Goal: Task Accomplishment & Management: Complete application form

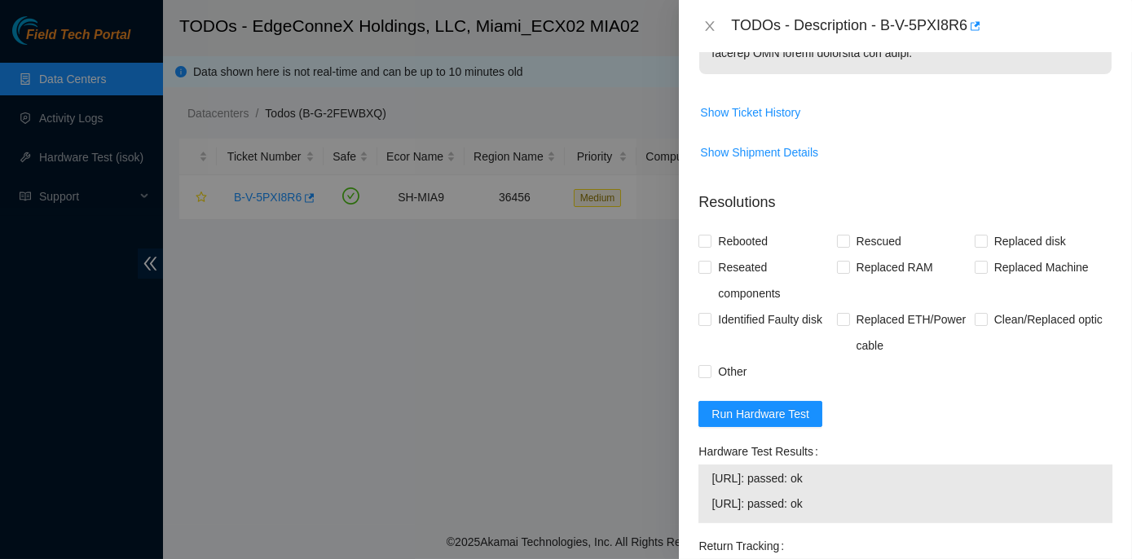
scroll to position [1498, 0]
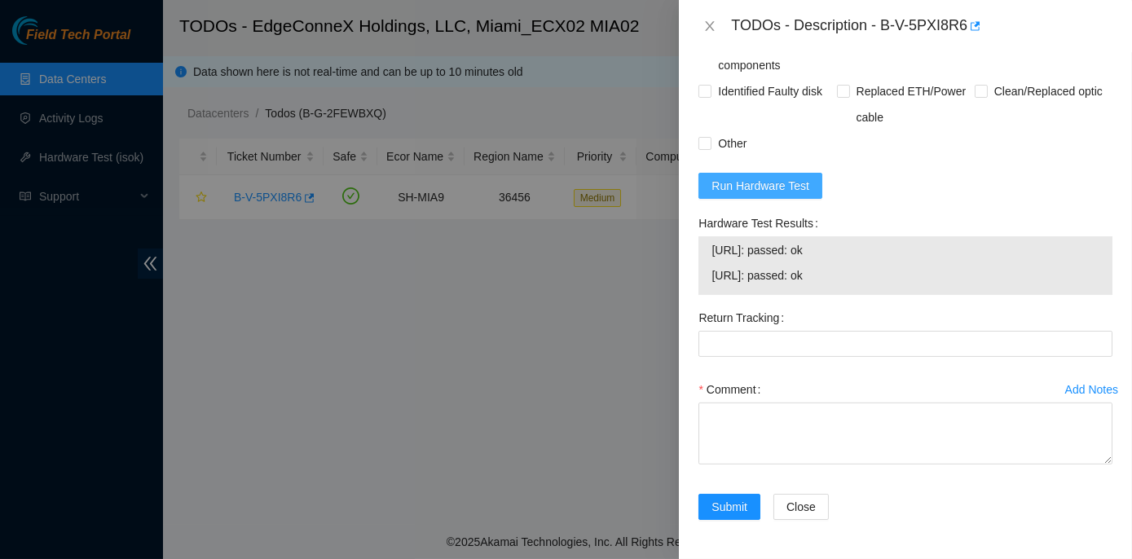
click at [754, 184] on span "Run Hardware Test" at bounding box center [760, 186] width 98 height 18
drag, startPoint x: 692, startPoint y: 220, endPoint x: 869, endPoint y: 281, distance: 187.1
click at [869, 281] on div "Hardware Test Results 23.210.25.138: passed: ok 23.210.25.139: passed: ok" at bounding box center [905, 257] width 427 height 95
copy div "Hardware Test Results 23.210.25.138: passed: ok 23.210.25.139: passed: ok"
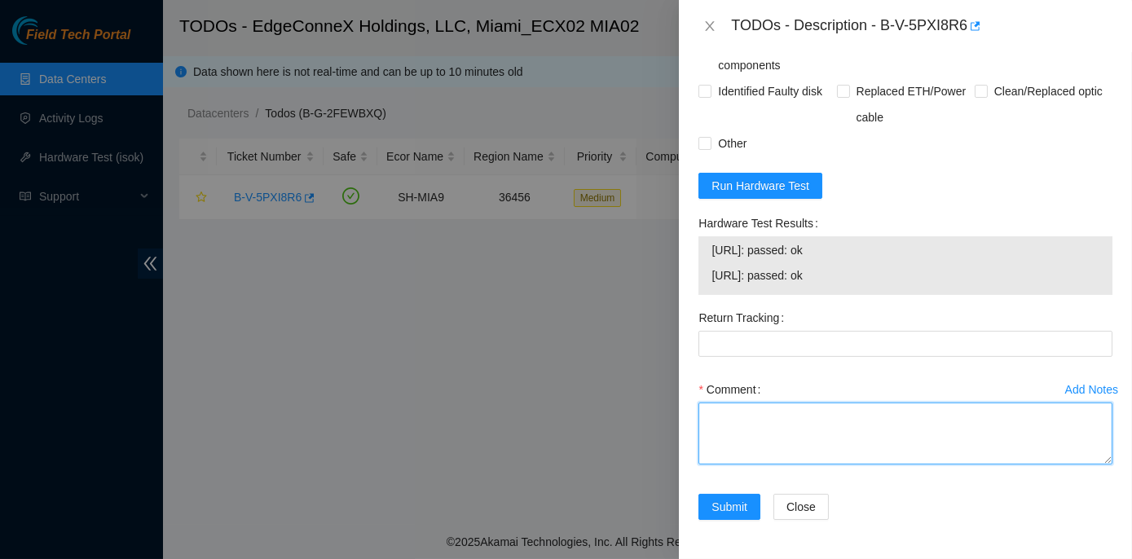
paste textarea "Hardware Test Results 23.210.25.138: passed: ok 23.210.25.139: passed: ok"
type textarea "Hardware Test Results 23.210.25.138: passed: ok 23.210.25.139: passed: ok"
drag, startPoint x: 860, startPoint y: 445, endPoint x: 680, endPoint y: 405, distance: 184.5
click at [680, 405] on div "Problem Type Hardware Rack Number ECX2.600.10.03 Machine Number 04:00 Serial Nu…" at bounding box center [905, 305] width 453 height 507
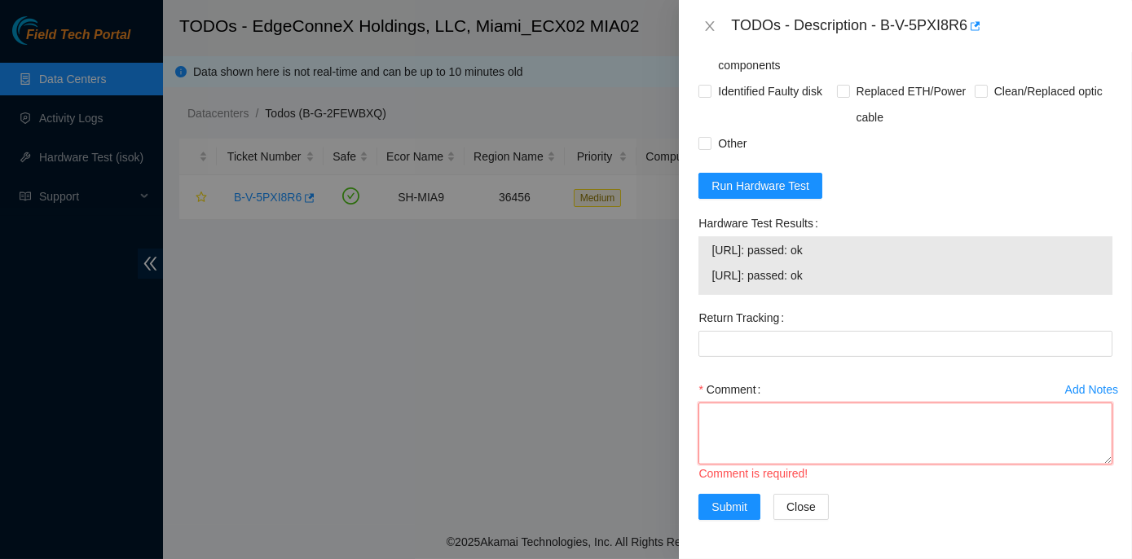
click at [715, 415] on textarea "Comment" at bounding box center [905, 434] width 414 height 62
paste textarea "Rack No: ECX2.600.10.03 Machine No:04:00 IP: 23.210.25.138 Serial No: CT-419080…"
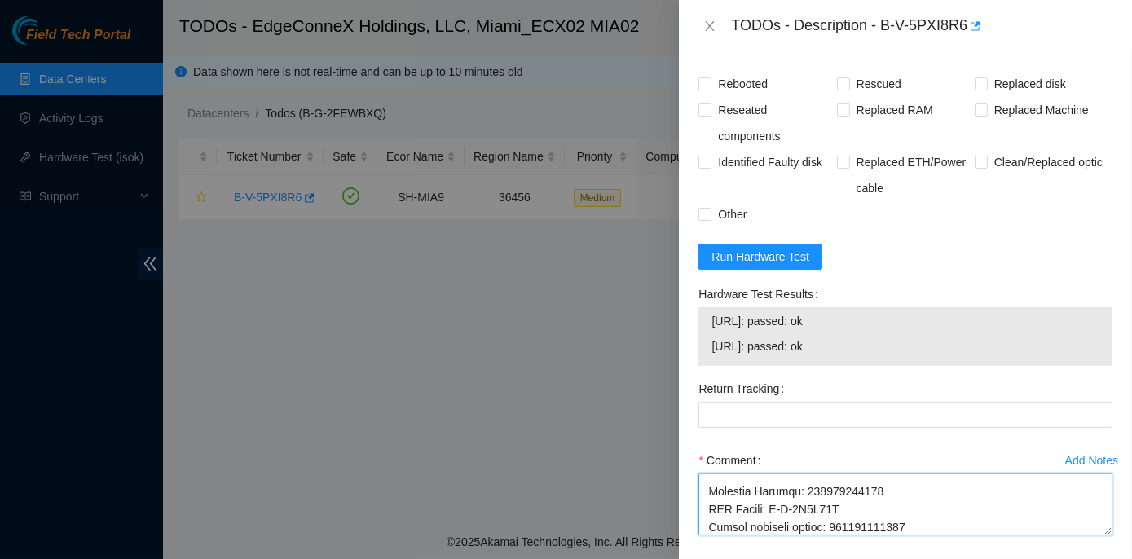
scroll to position [1202, 0]
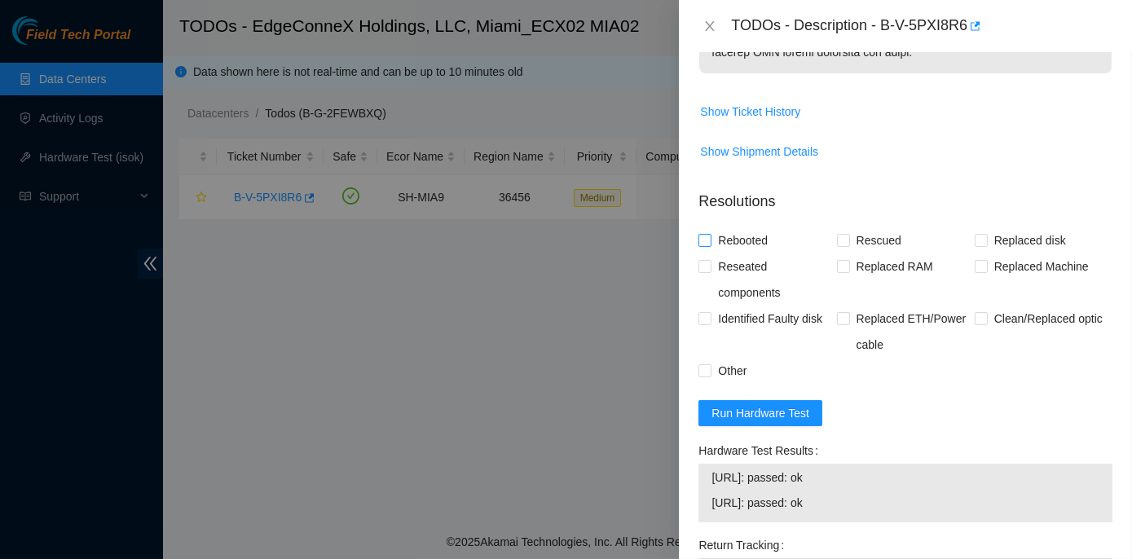
type textarea "Rack No: ECX2.600.10.03 Machine No:04:00 IP: 23.210.25.138 Serial No: CT-419080…"
click at [706, 245] on input "Rebooted" at bounding box center [703, 239] width 11 height 11
checkbox input "true"
click at [975, 271] on input "Replaced Machine" at bounding box center [980, 265] width 11 height 11
checkbox input "true"
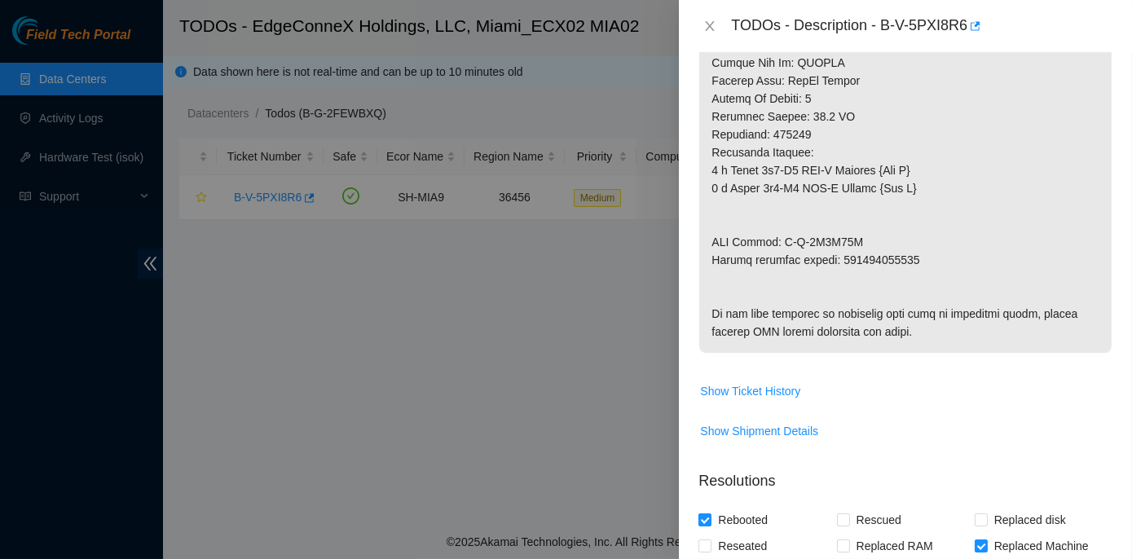
scroll to position [906, 0]
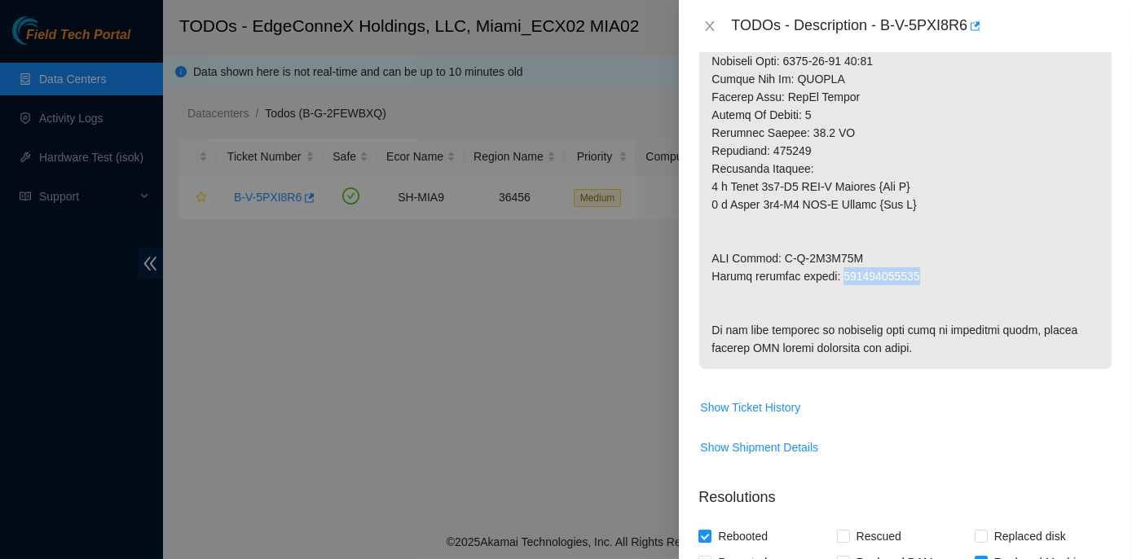
drag, startPoint x: 838, startPoint y: 273, endPoint x: 910, endPoint y: 272, distance: 72.5
copy p "417328417380"
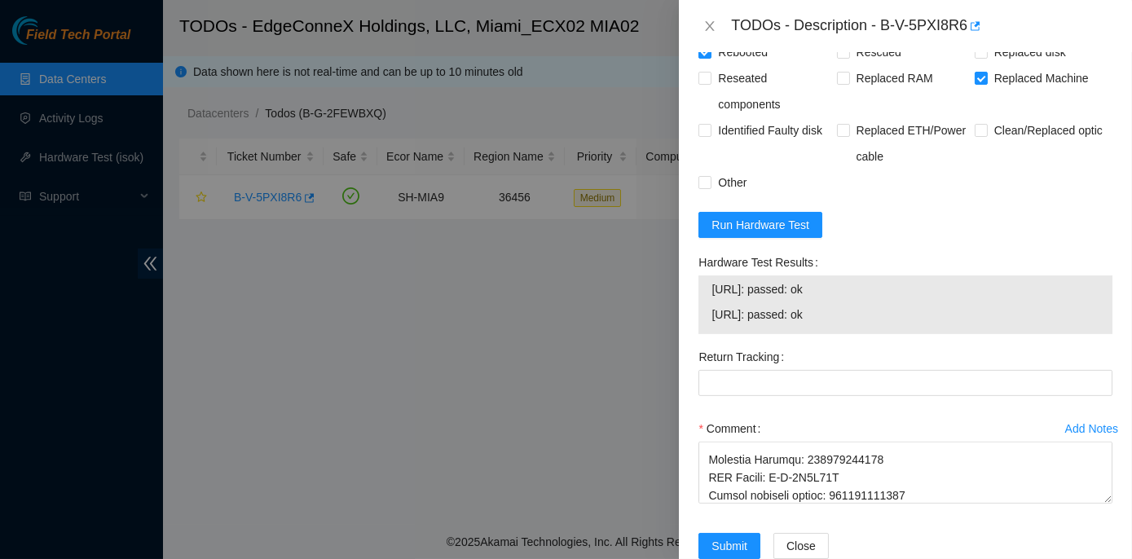
scroll to position [1424, 0]
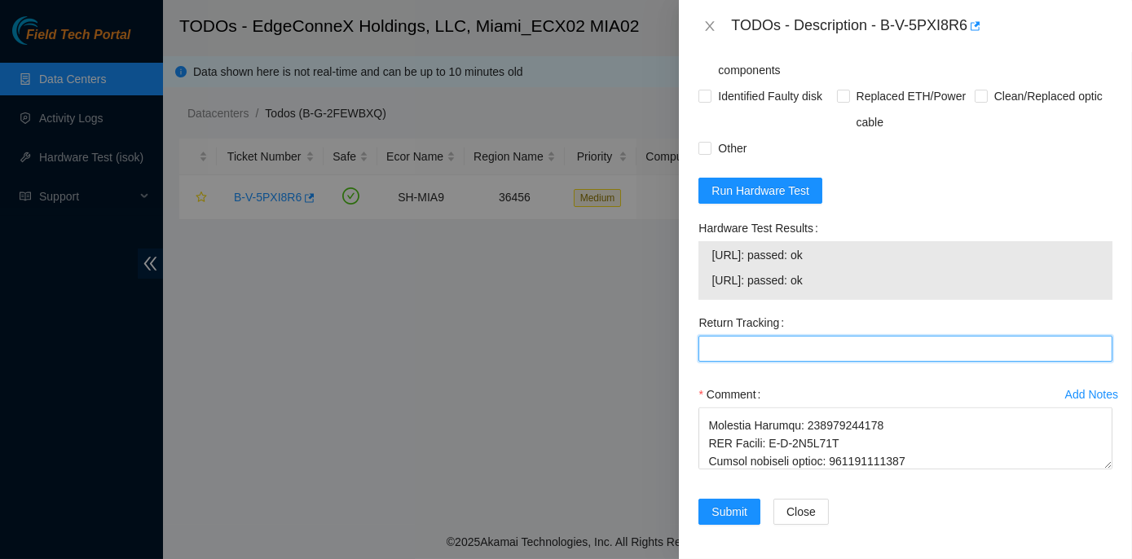
click at [725, 362] on Tracking "Return Tracking" at bounding box center [905, 349] width 414 height 26
paste Tracking "417328417380"
drag, startPoint x: 787, startPoint y: 417, endPoint x: 708, endPoint y: 417, distance: 79.0
click at [708, 362] on Tracking "417328417380" at bounding box center [905, 349] width 414 height 26
paste Tracking "25929"
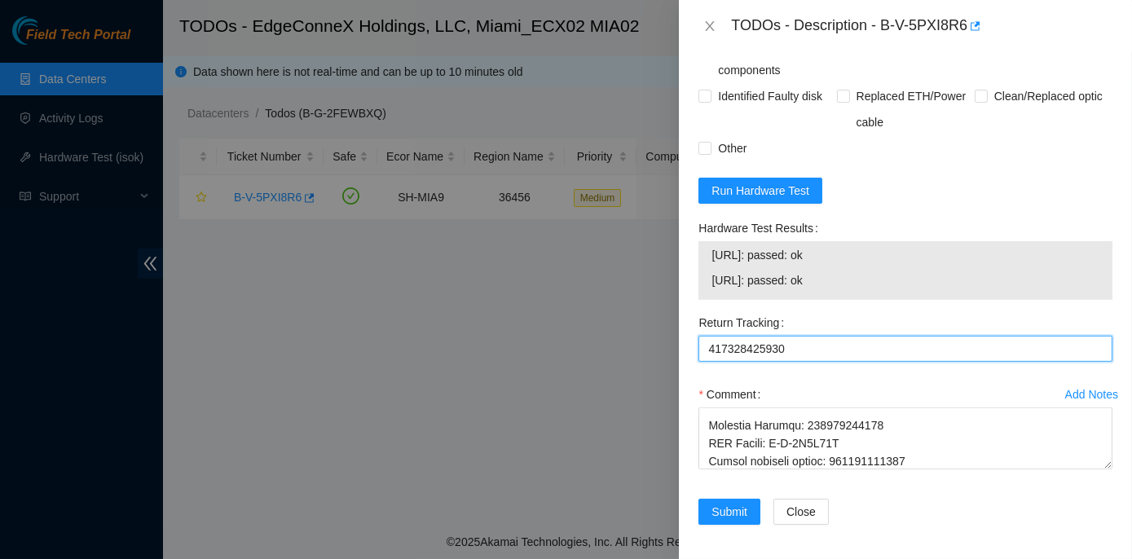
drag, startPoint x: 785, startPoint y: 419, endPoint x: 706, endPoint y: 416, distance: 79.9
click at [706, 362] on Tracking "417328425930" at bounding box center [905, 349] width 414 height 26
type Tracking "417328425930"
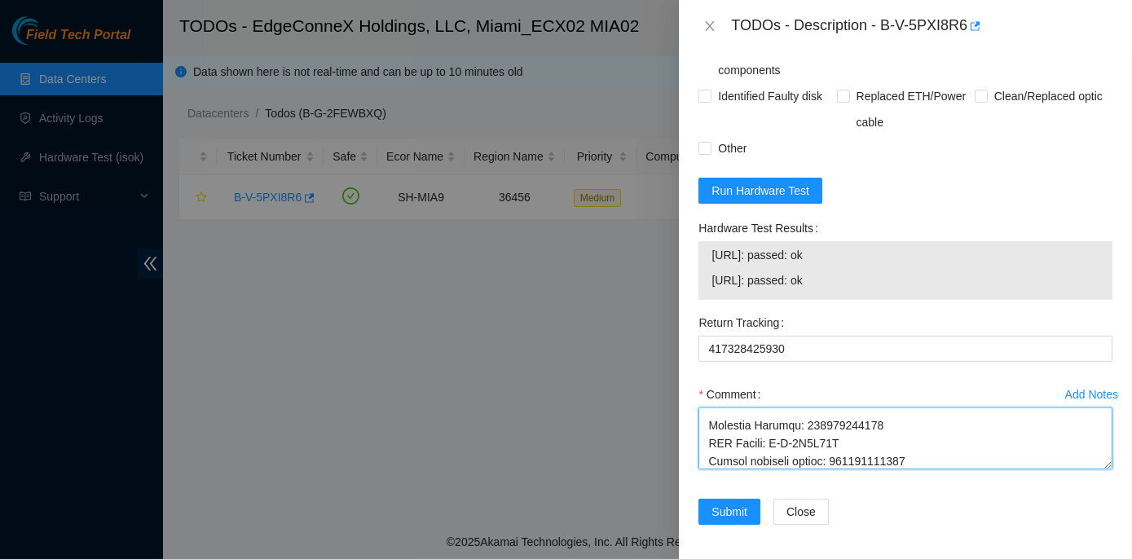
scroll to position [789, 0]
drag, startPoint x: 834, startPoint y: 530, endPoint x: 917, endPoint y: 522, distance: 83.5
click at [917, 469] on textarea "Comment" at bounding box center [905, 438] width 414 height 62
paste textarea "2593"
type textarea "Rack No: ECX2.600.10.03 Machine No:04:00 IP: 23.210.25.138 Serial No: CT-419080…"
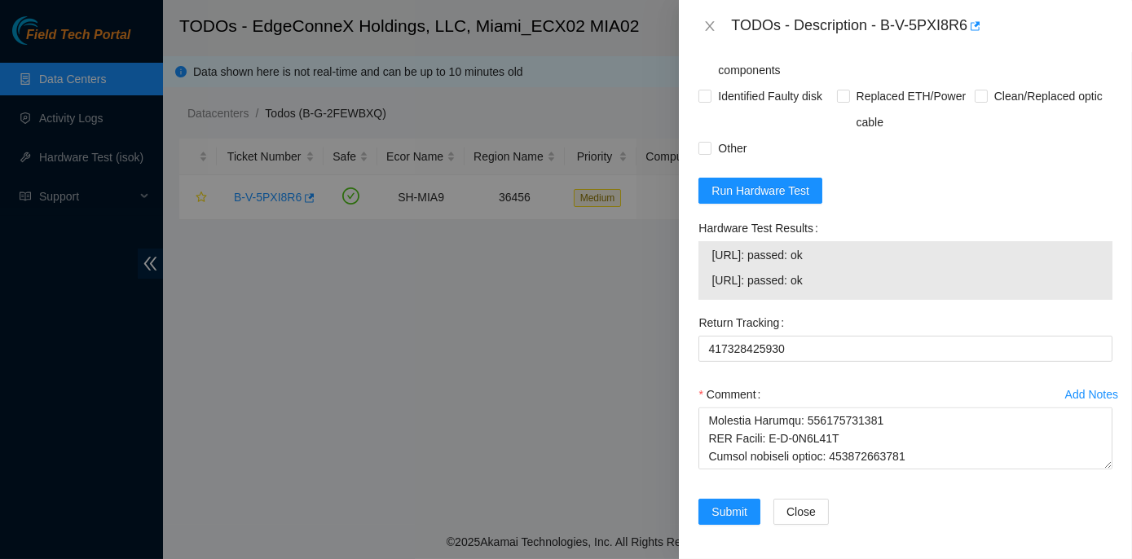
scroll to position [1498, 0]
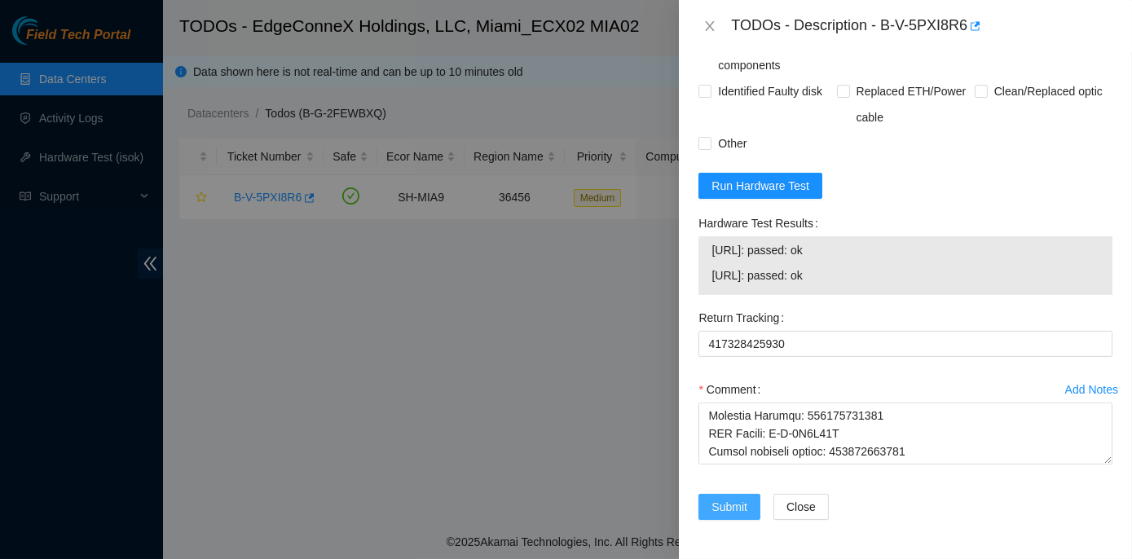
click at [724, 503] on span "Submit" at bounding box center [729, 507] width 36 height 18
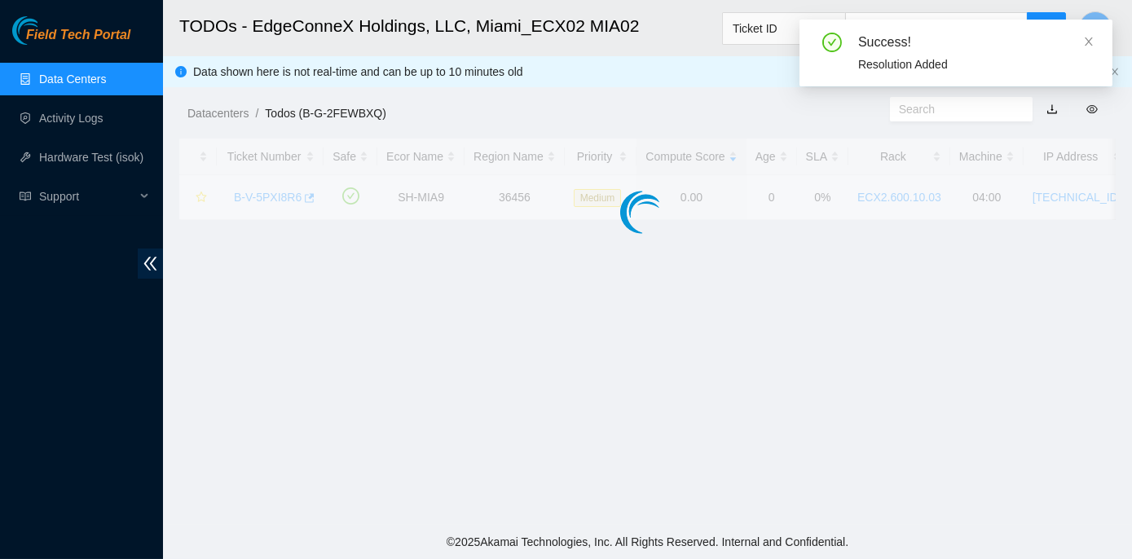
scroll to position [454, 0]
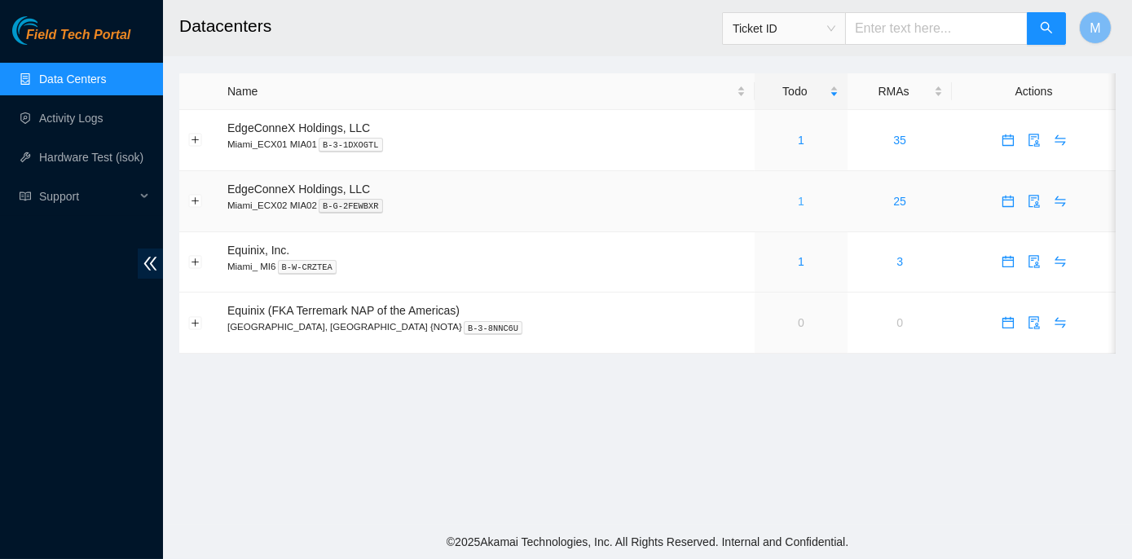
click at [798, 197] on link "1" at bounding box center [801, 201] width 7 height 13
click at [798, 261] on link "1" at bounding box center [801, 261] width 7 height 13
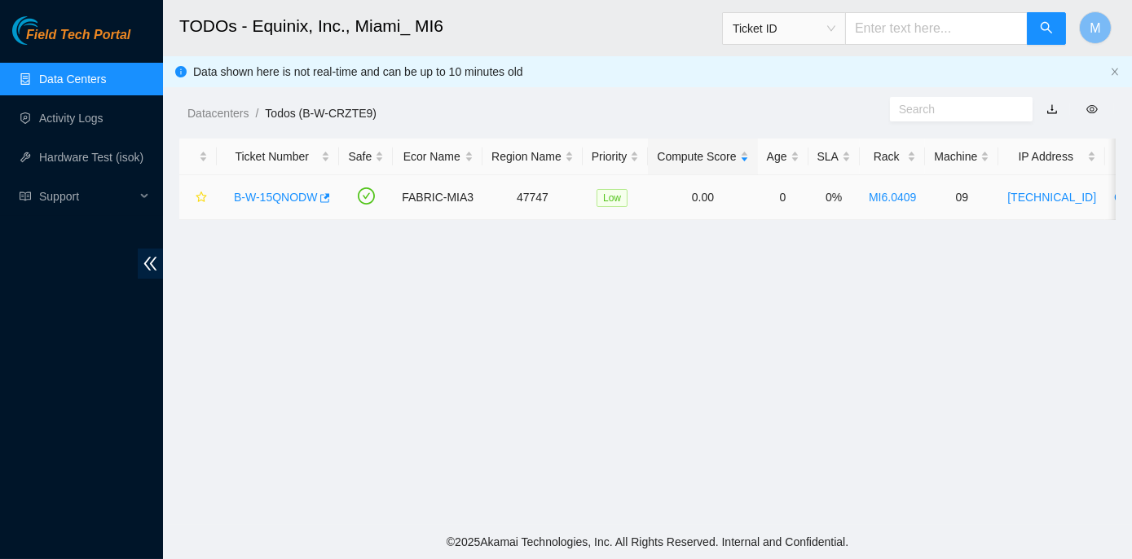
click at [271, 193] on link "B-W-15QNODW" at bounding box center [275, 197] width 83 height 13
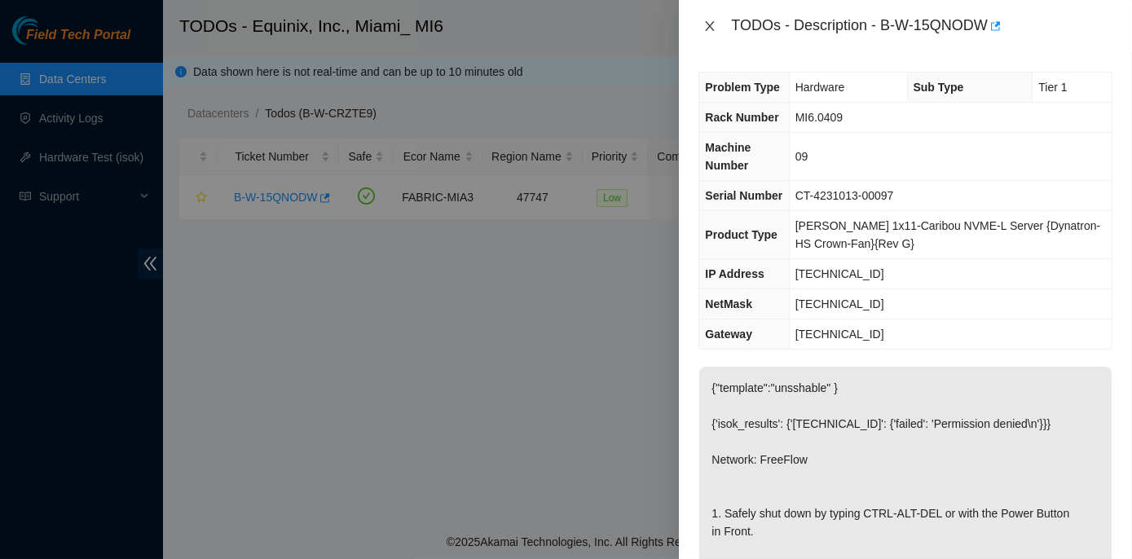
click at [711, 25] on icon "close" at bounding box center [709, 26] width 13 height 13
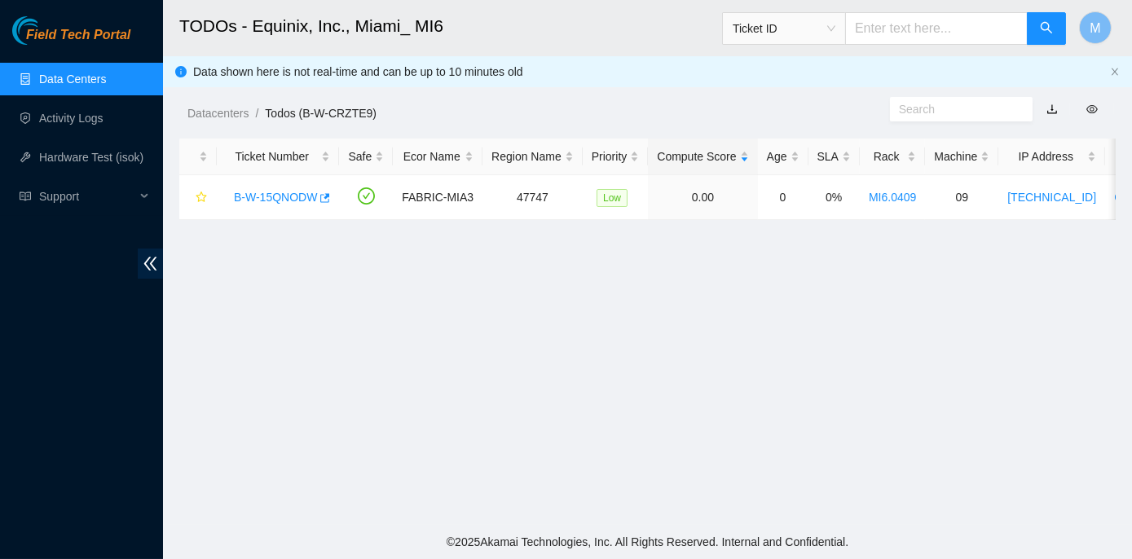
click at [92, 80] on link "Data Centers" at bounding box center [72, 79] width 67 height 13
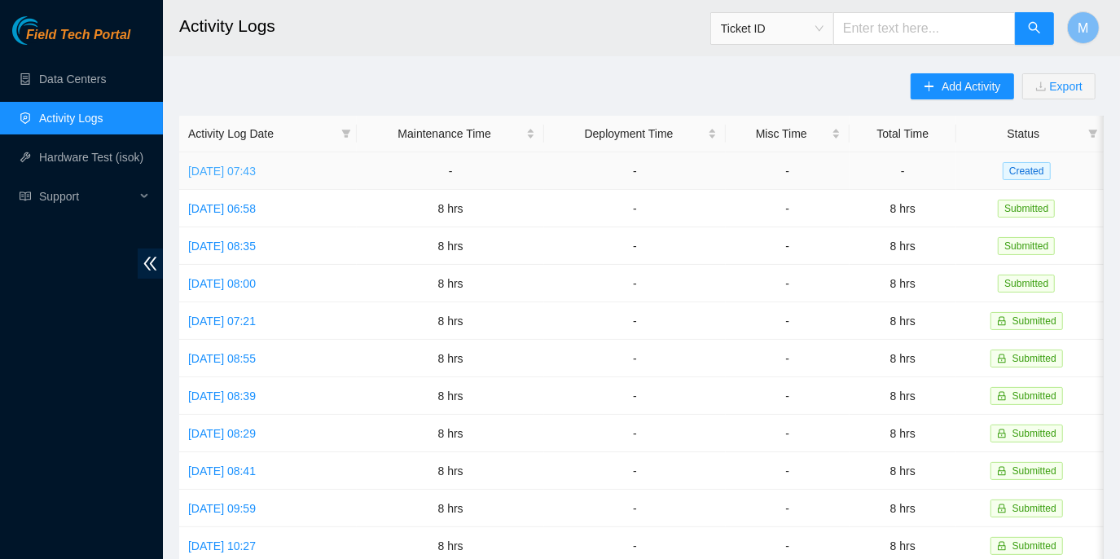
click at [222, 168] on link "[DATE] 07:43" at bounding box center [222, 171] width 68 height 13
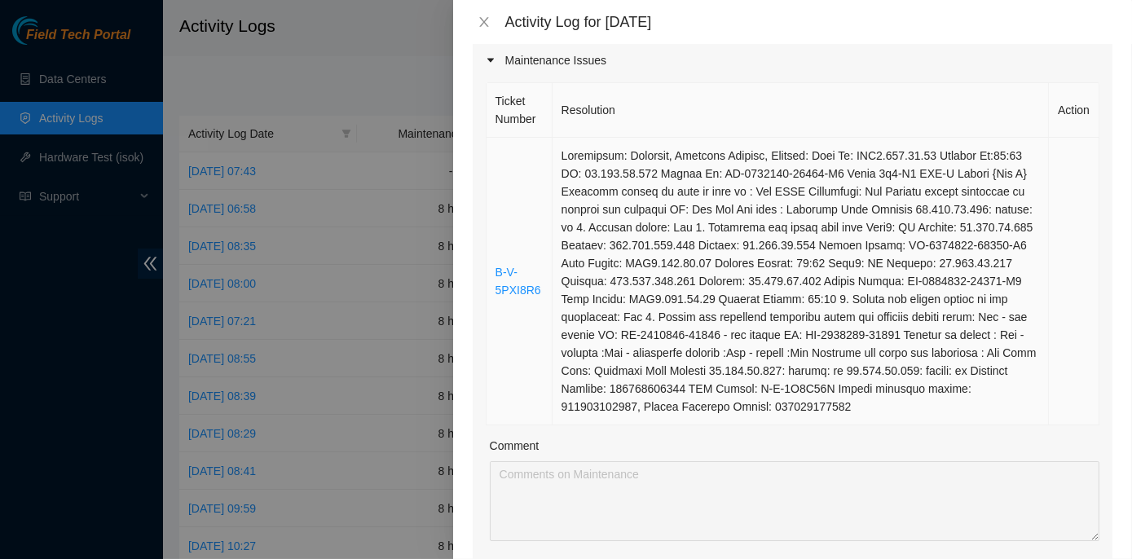
scroll to position [222, 0]
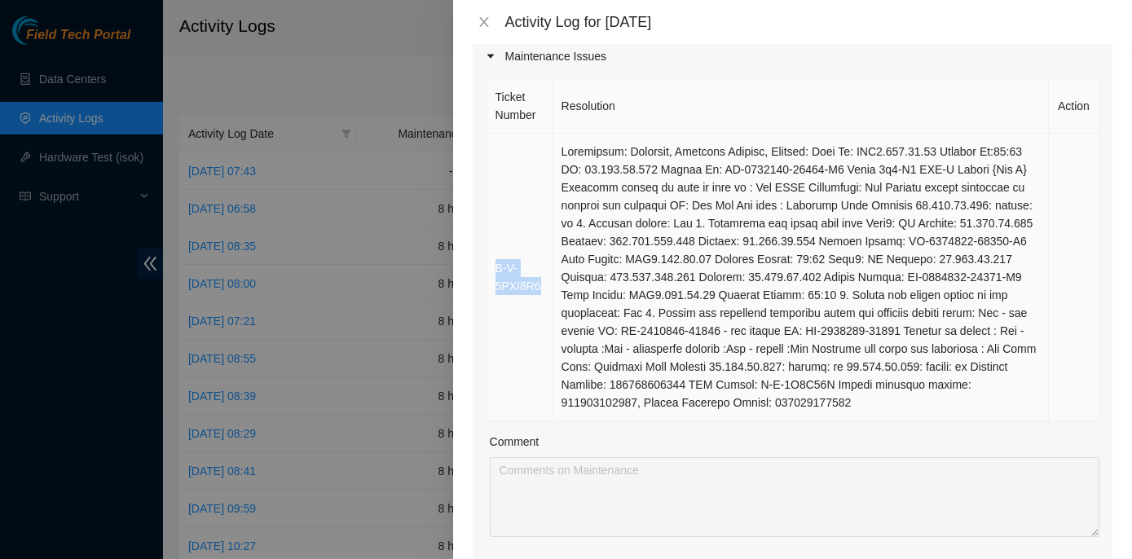
drag, startPoint x: 539, startPoint y: 284, endPoint x: 495, endPoint y: 271, distance: 45.9
click at [495, 271] on td "B-V-5PXI8R6" at bounding box center [519, 278] width 66 height 288
copy link "B-V-5PXI8R6"
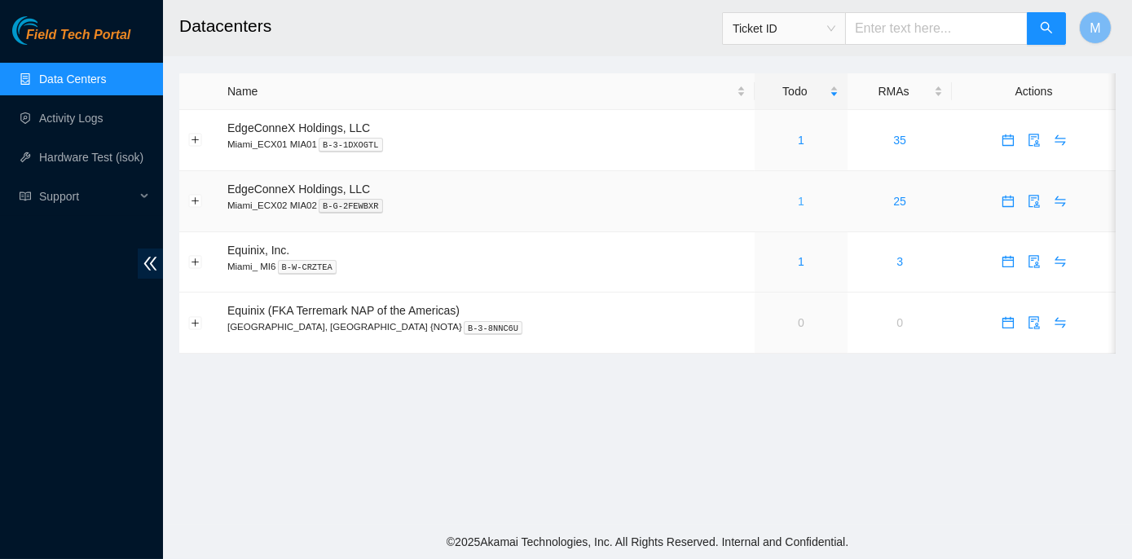
click at [798, 200] on link "1" at bounding box center [801, 201] width 7 height 13
click at [798, 202] on link "1" at bounding box center [801, 201] width 7 height 13
click at [798, 206] on link "1" at bounding box center [801, 201] width 7 height 13
